Goal: Transaction & Acquisition: Subscribe to service/newsletter

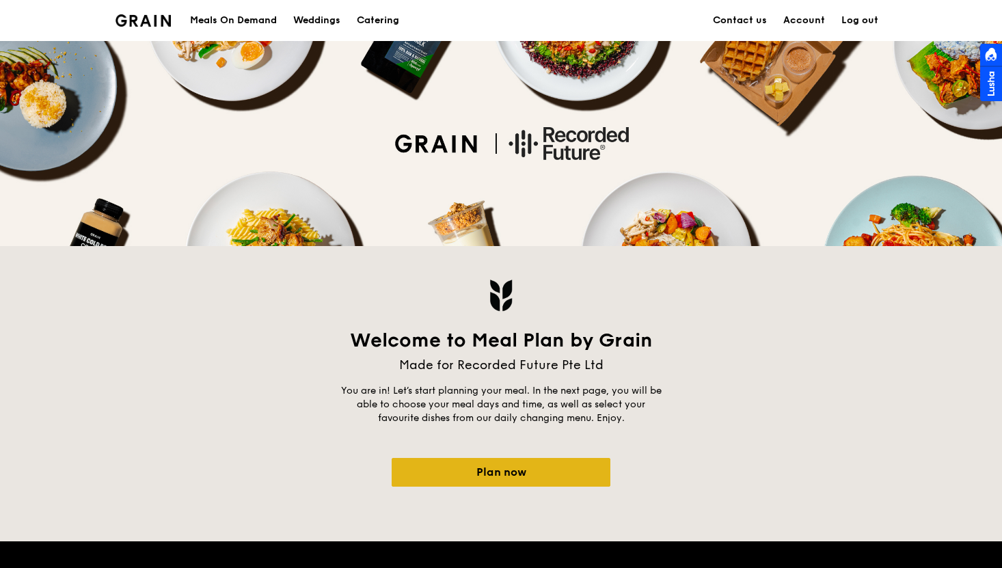
click at [500, 475] on link "Plan now" at bounding box center [501, 472] width 219 height 29
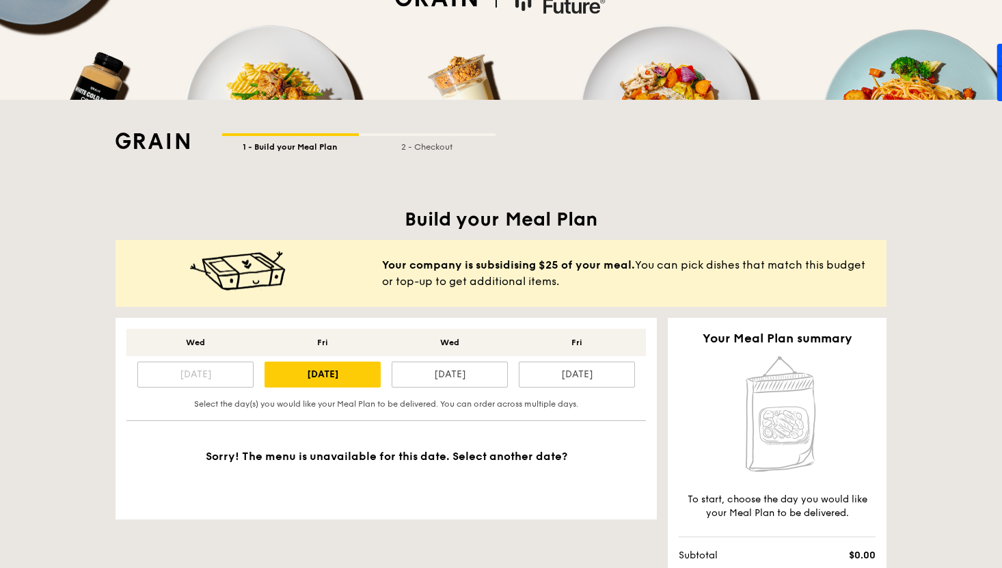
scroll to position [111, 0]
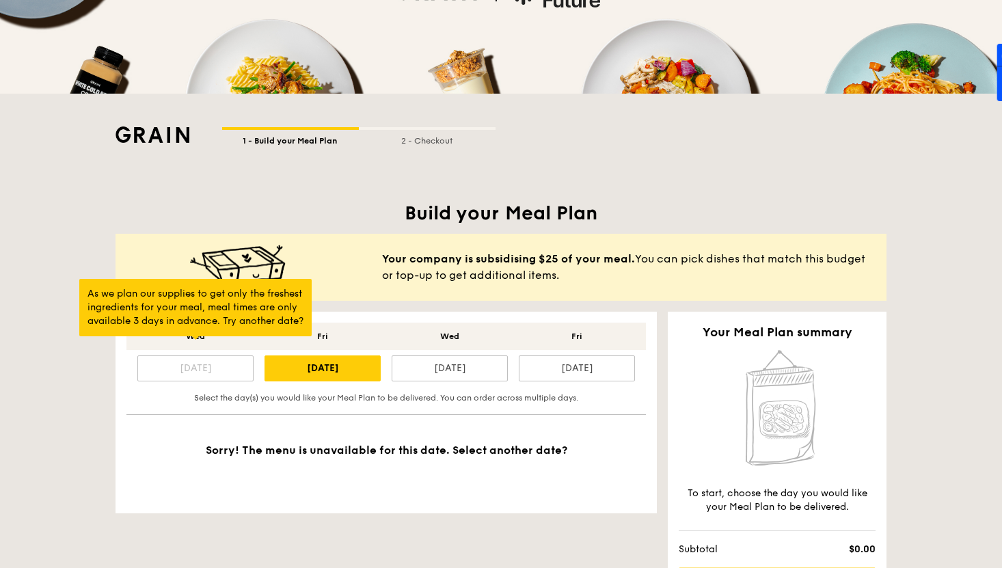
click at [193, 371] on div "[DATE]" at bounding box center [195, 369] width 116 height 26
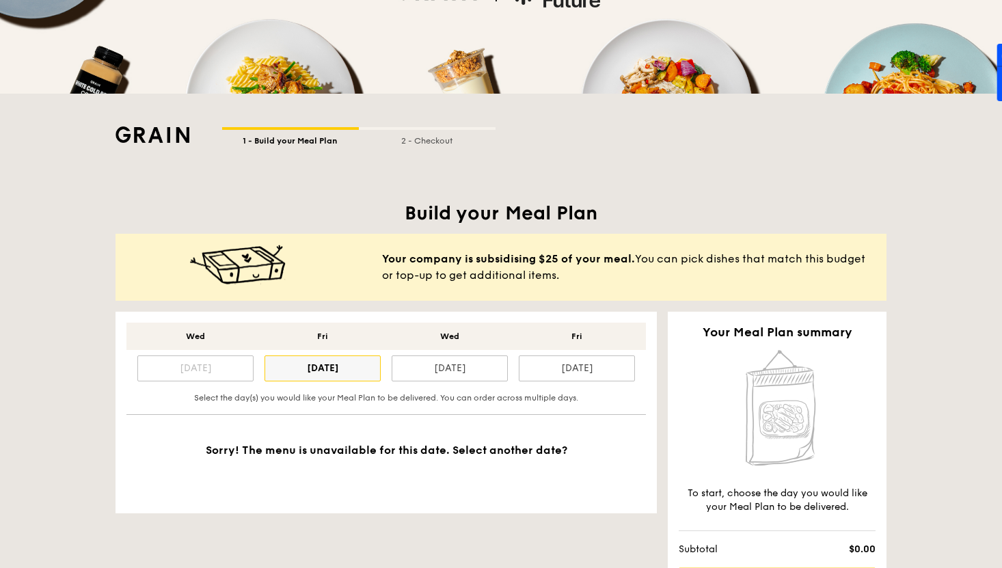
click at [341, 367] on div "[DATE]" at bounding box center [323, 369] width 116 height 26
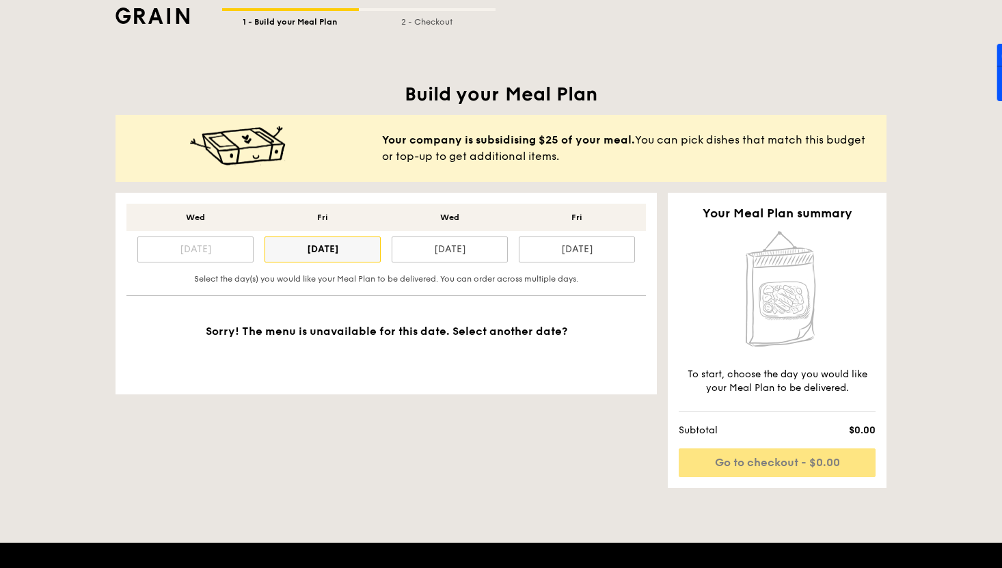
scroll to position [231, 0]
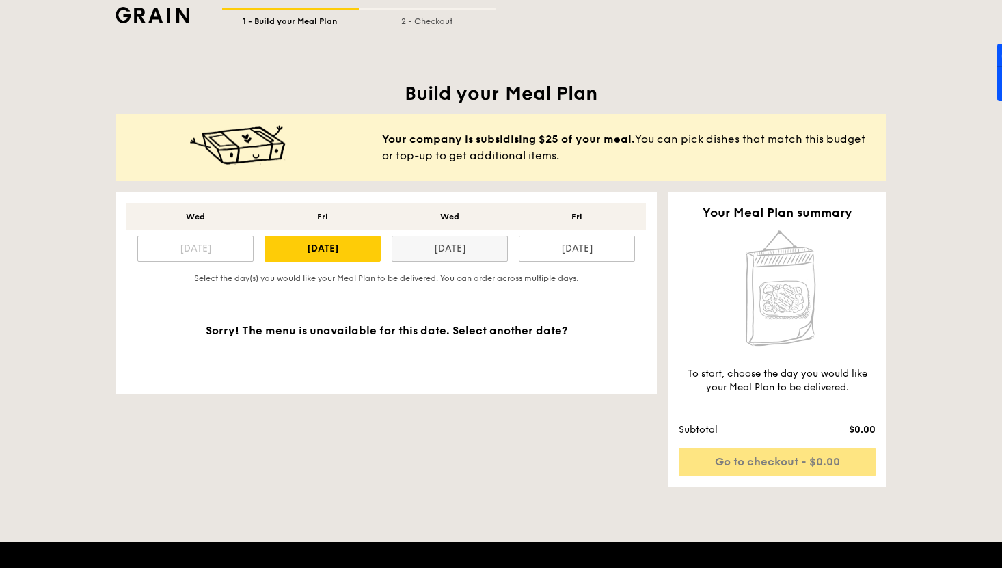
click at [423, 248] on div "[DATE]" at bounding box center [450, 249] width 116 height 26
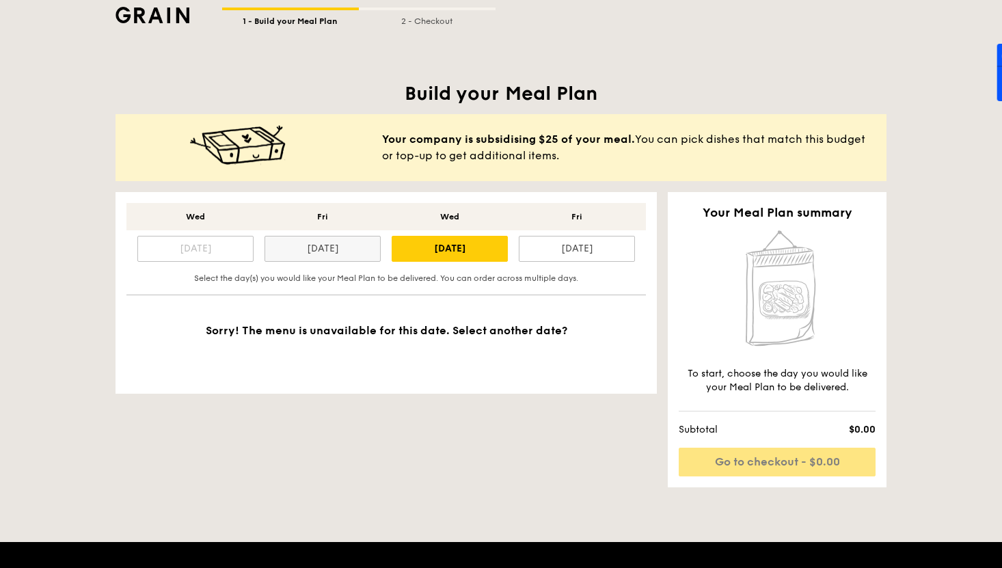
click at [319, 254] on div "[DATE]" at bounding box center [323, 249] width 116 height 26
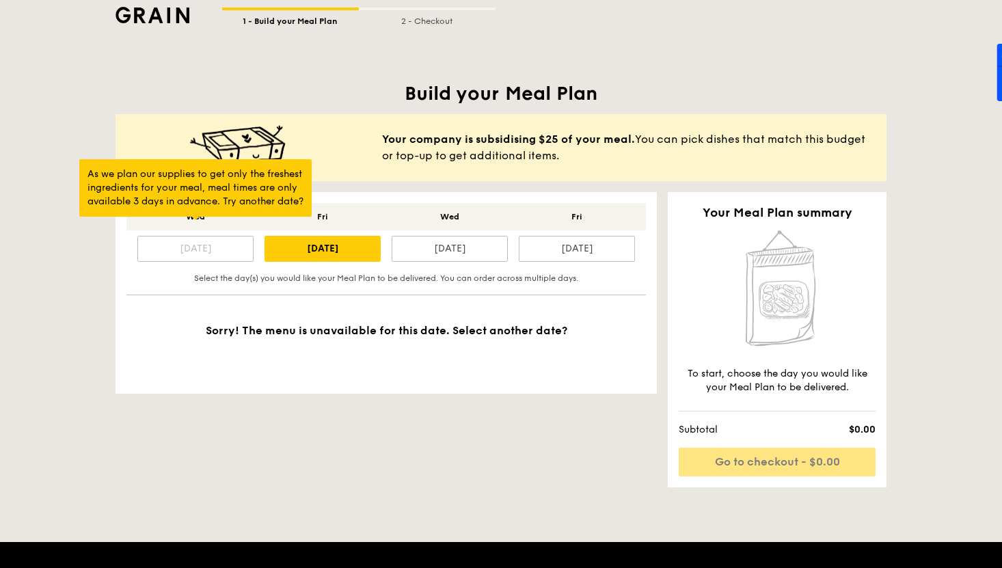
click at [207, 254] on div "[DATE]" at bounding box center [195, 249] width 116 height 26
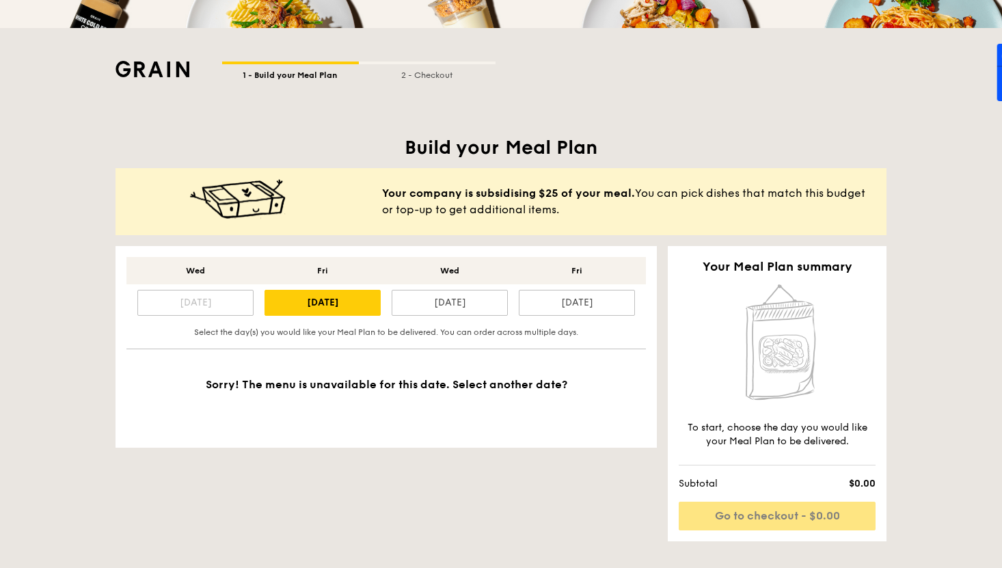
scroll to position [176, 0]
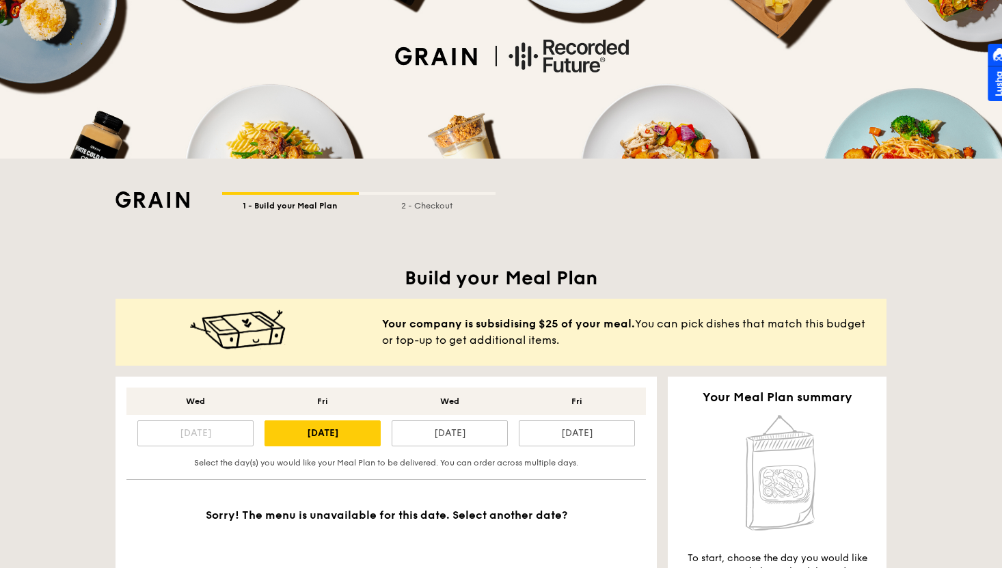
scroll to position [90, 0]
